Goal: Information Seeking & Learning: Learn about a topic

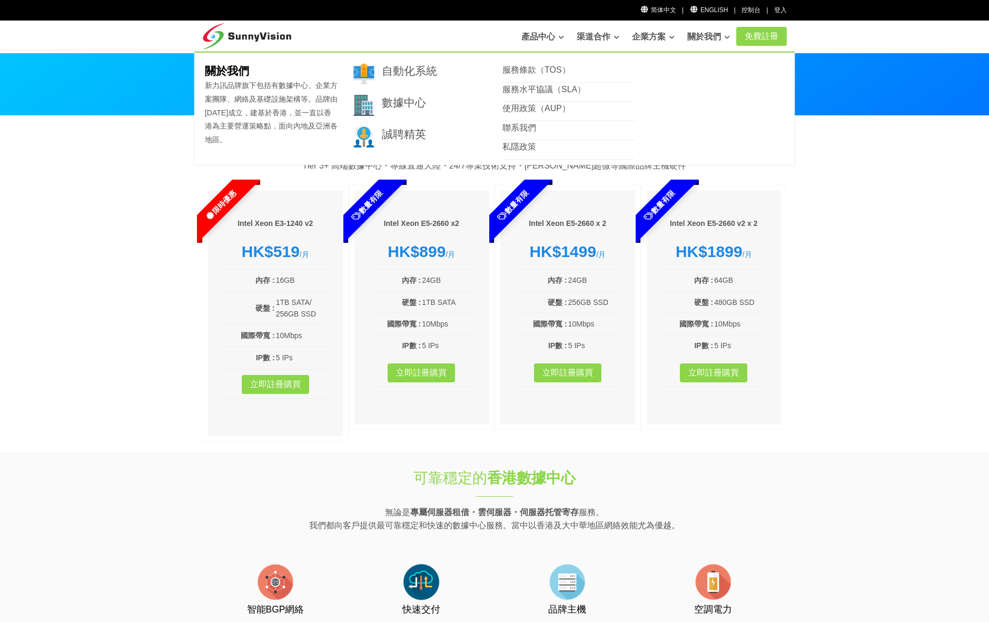
drag, startPoint x: 0, startPoint y: 0, endPoint x: 865, endPoint y: 197, distance: 887.5
click at [865, 197] on section "精選主機計劃 Tier 3+ 高端數據中心・專線直通大陸・24/7專業技術支持・[PERSON_NAME]超微等國際品牌主機硬件 限時優惠 Intel Xeo…" at bounding box center [494, 284] width 989 height 336
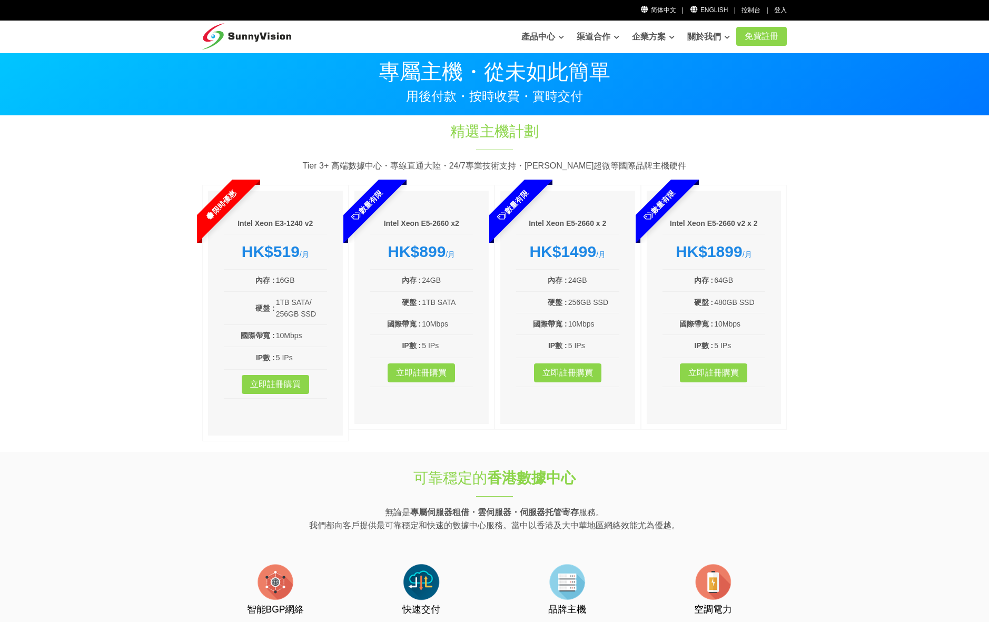
drag, startPoint x: 865, startPoint y: 197, endPoint x: 848, endPoint y: 177, distance: 25.8
click at [848, 177] on section "精選主機計劃 Tier 3+ 高端數據中心・專線直通大陸・24/7專業技術支持・[PERSON_NAME]超微等國際品牌主機硬件 限時優惠 Intel Xeo…" at bounding box center [494, 284] width 989 height 336
drag, startPoint x: 845, startPoint y: 170, endPoint x: 819, endPoint y: 153, distance: 31.5
click at [819, 153] on section "精選主機計劃 Tier 3+ 高端數據中心・專線直通大陸・24/7專業技術支持・[PERSON_NAME]超微等國際品牌主機硬件 限時優惠 Intel Xeo…" at bounding box center [494, 284] width 989 height 336
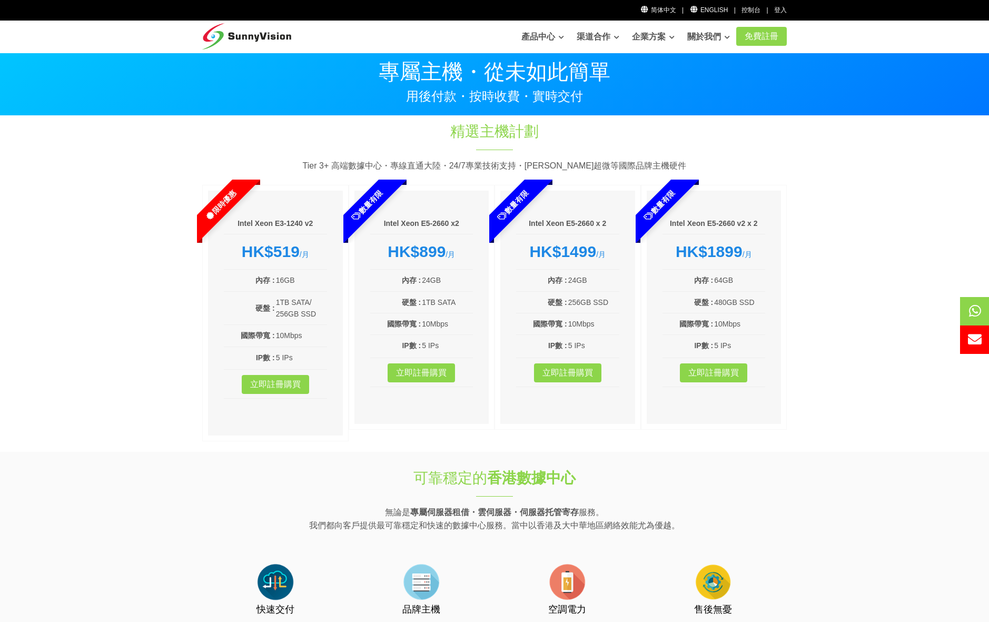
drag, startPoint x: 843, startPoint y: 152, endPoint x: 789, endPoint y: 141, distance: 54.2
click at [789, 141] on div "精選主機計劃 Tier 3+ 高端數據中心・專線直通大陸・24/7專業技術支持・[PERSON_NAME]超微等國際品牌主機硬件 限時優惠 Intel Xeo…" at bounding box center [494, 283] width 600 height 325
drag, startPoint x: 789, startPoint y: 141, endPoint x: 777, endPoint y: 134, distance: 14.2
click at [777, 134] on div "精選主機計劃 Tier 3+ 高端數據中心・專線直通大陸・24/7專業技術支持・[PERSON_NAME]超微等國際品牌主機硬件 限時優惠 Intel Xeo…" at bounding box center [494, 283] width 600 height 325
drag, startPoint x: 773, startPoint y: 132, endPoint x: 743, endPoint y: 125, distance: 31.2
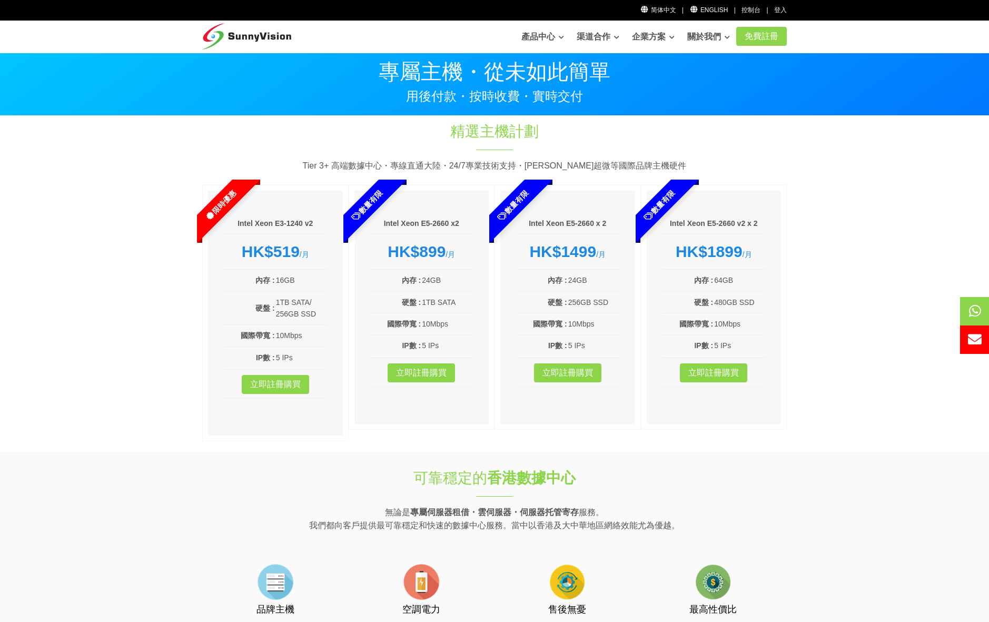
drag, startPoint x: 743, startPoint y: 125, endPoint x: 713, endPoint y: 120, distance: 30.0
drag, startPoint x: 713, startPoint y: 120, endPoint x: 706, endPoint y: 120, distance: 6.8
click at [706, 120] on section "精選主機計劃 Tier 3+ 高端數據中心・專線直通大陸・24/7專業技術支持・[PERSON_NAME]超微等國際品牌主機硬件 限時優惠 Intel Xeo…" at bounding box center [494, 284] width 989 height 336
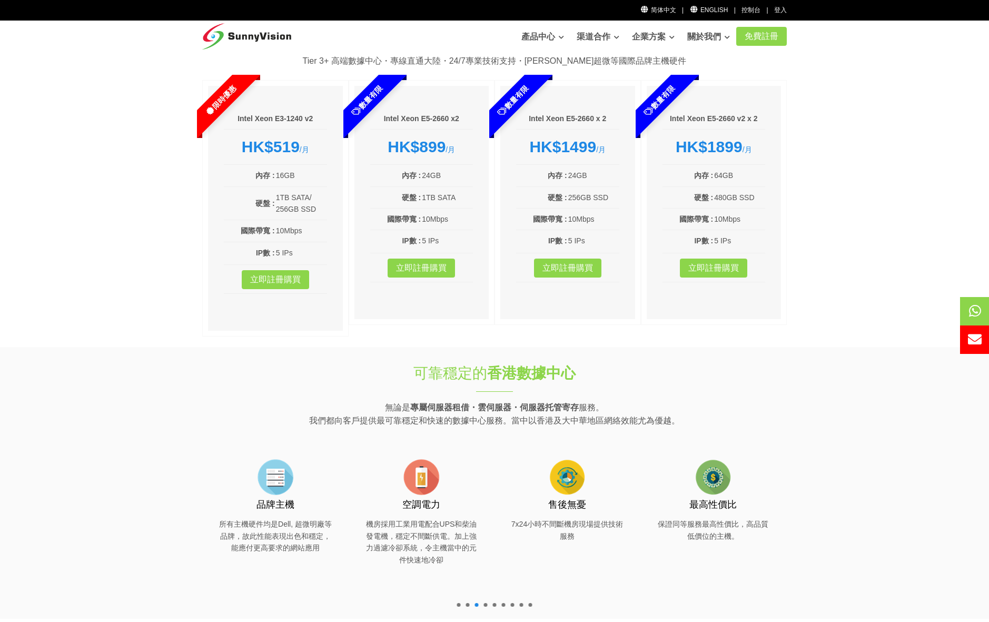
scroll to position [105, 0]
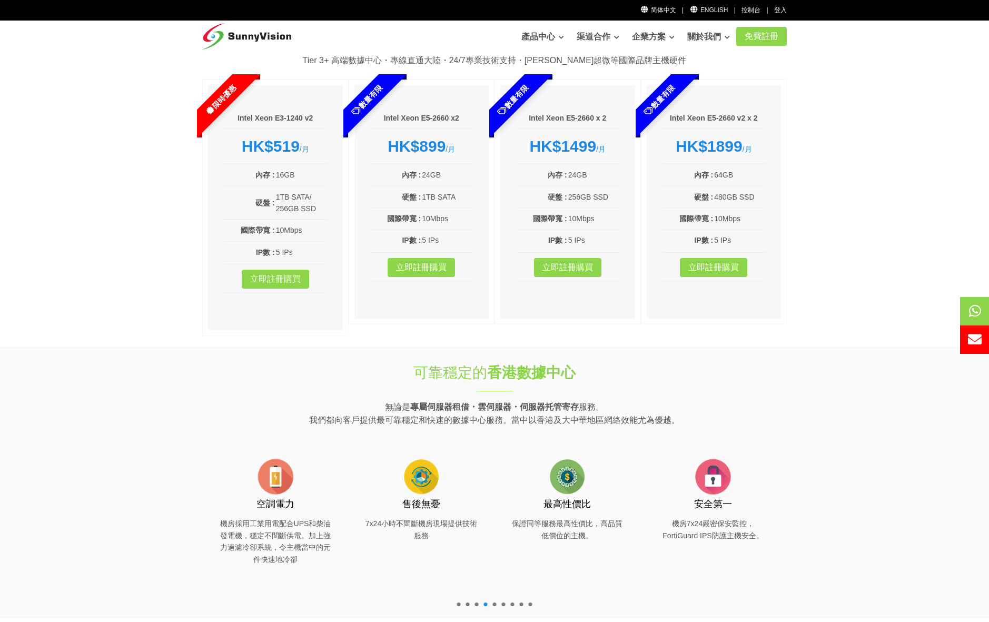
drag, startPoint x: 865, startPoint y: 192, endPoint x: 835, endPoint y: 176, distance: 33.7
click at [835, 176] on section "精選主機計劃 Tier 3+ 高端數據中心・專線直通大陸・24/7專業技術支持・[PERSON_NAME]超微等國際品牌主機硬件 限時優惠 Intel Xeo…" at bounding box center [494, 179] width 989 height 336
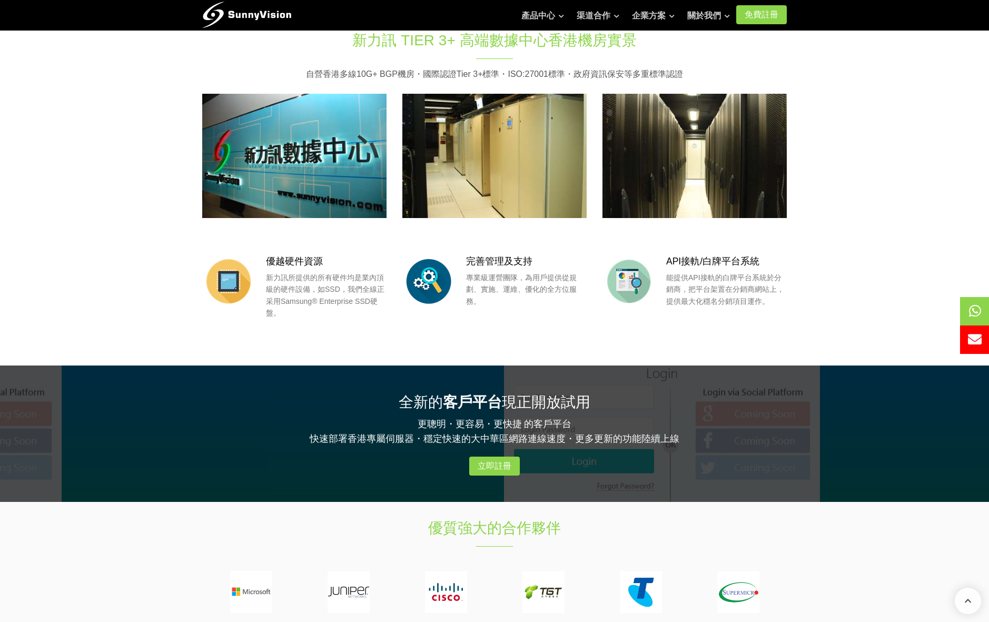
scroll to position [790, 0]
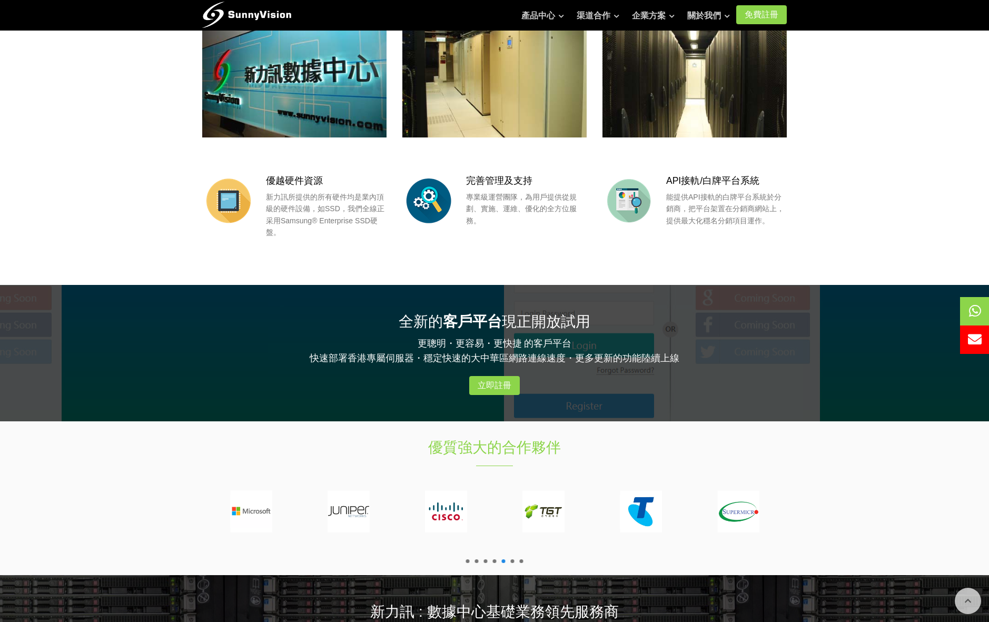
drag, startPoint x: 836, startPoint y: 176, endPoint x: 828, endPoint y: 161, distance: 17.4
click at [828, 161] on section "新力訊 Tier 3+ 高端數據中心香港機房實景 自營香港多線10G+ BGP機房・國際認證Tier 3+標準・ISO:27001標準・政府資訊保安等多重標準…" at bounding box center [494, 109] width 989 height 351
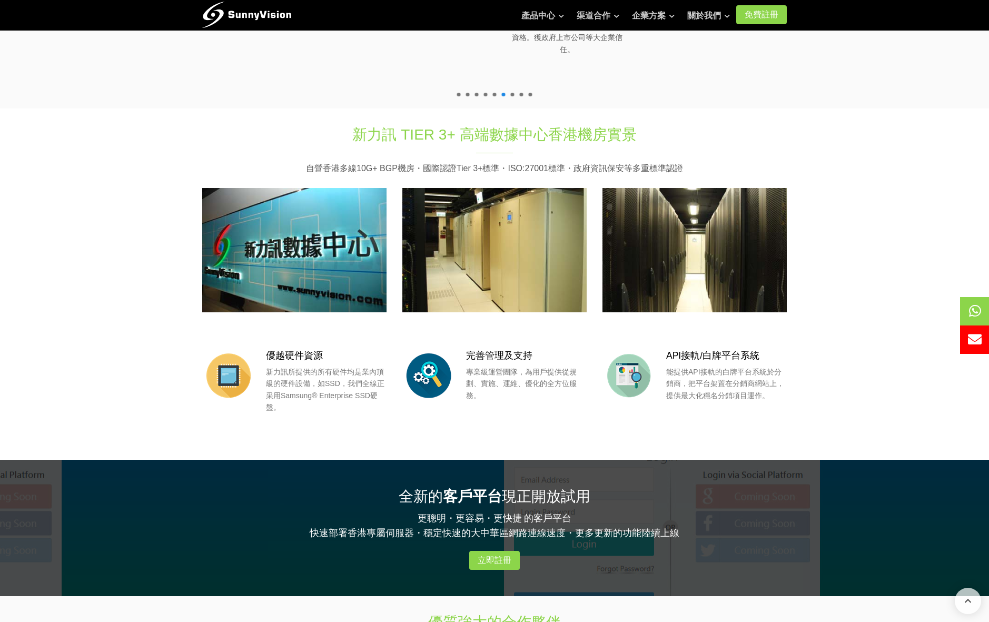
scroll to position [579, 0]
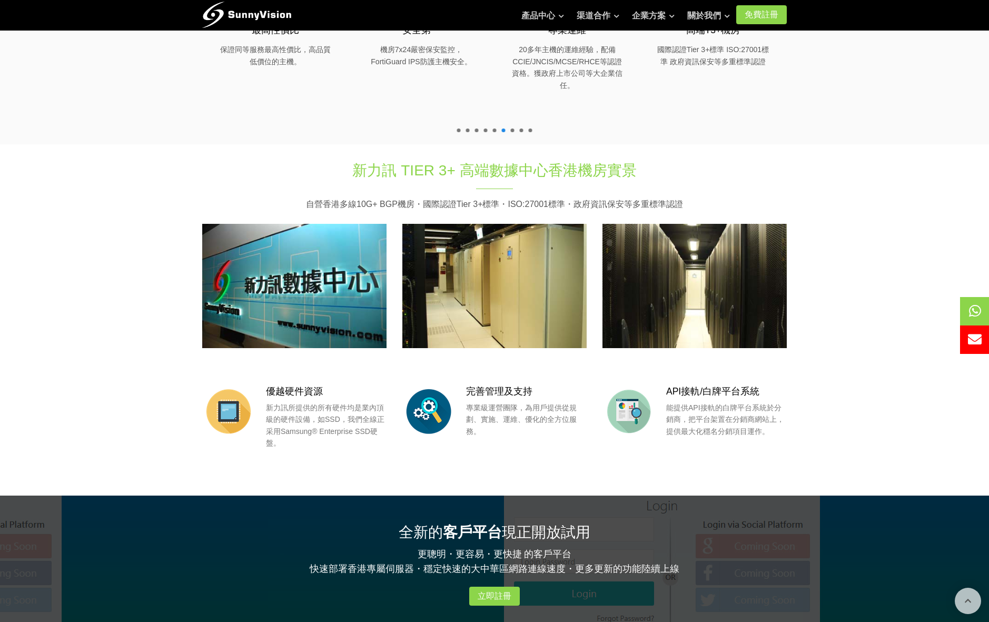
click at [826, 155] on section "新力訊 Tier 3+ 高端數據中心香港機房實景 自營香港多線10G+ BGP機房・國際認證Tier 3+標準・ISO:27001標準・政府資訊保安等多重標準…" at bounding box center [494, 319] width 989 height 351
click at [826, 151] on section "新力訊 Tier 3+ 高端數據中心香港機房實景 自營香港多線10G+ BGP機房・國際認證Tier 3+標準・ISO:27001標準・政府資訊保安等多重標準…" at bounding box center [494, 319] width 989 height 351
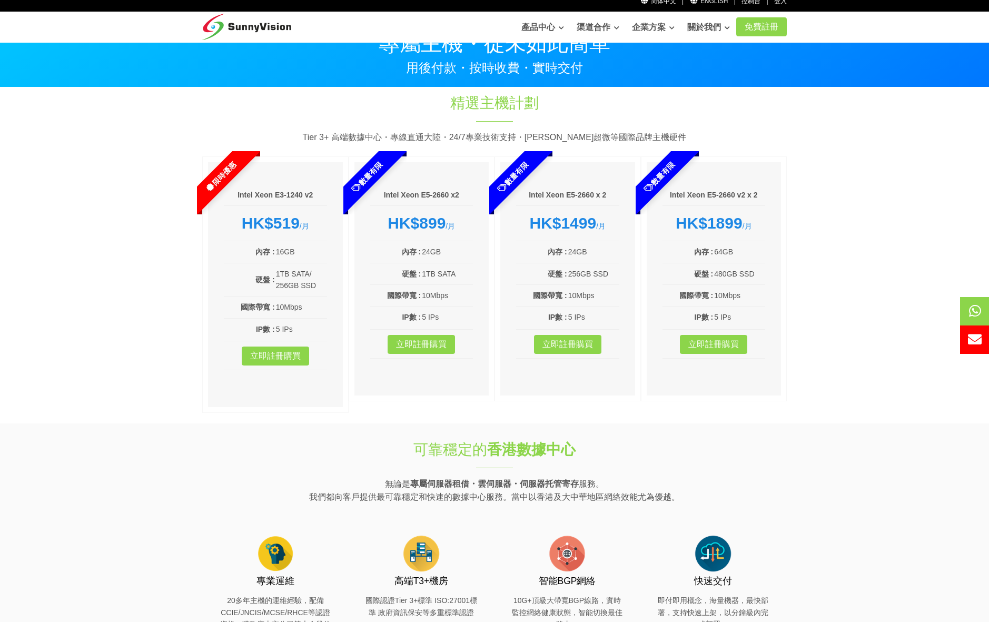
scroll to position [0, 0]
